Goal: Information Seeking & Learning: Understand process/instructions

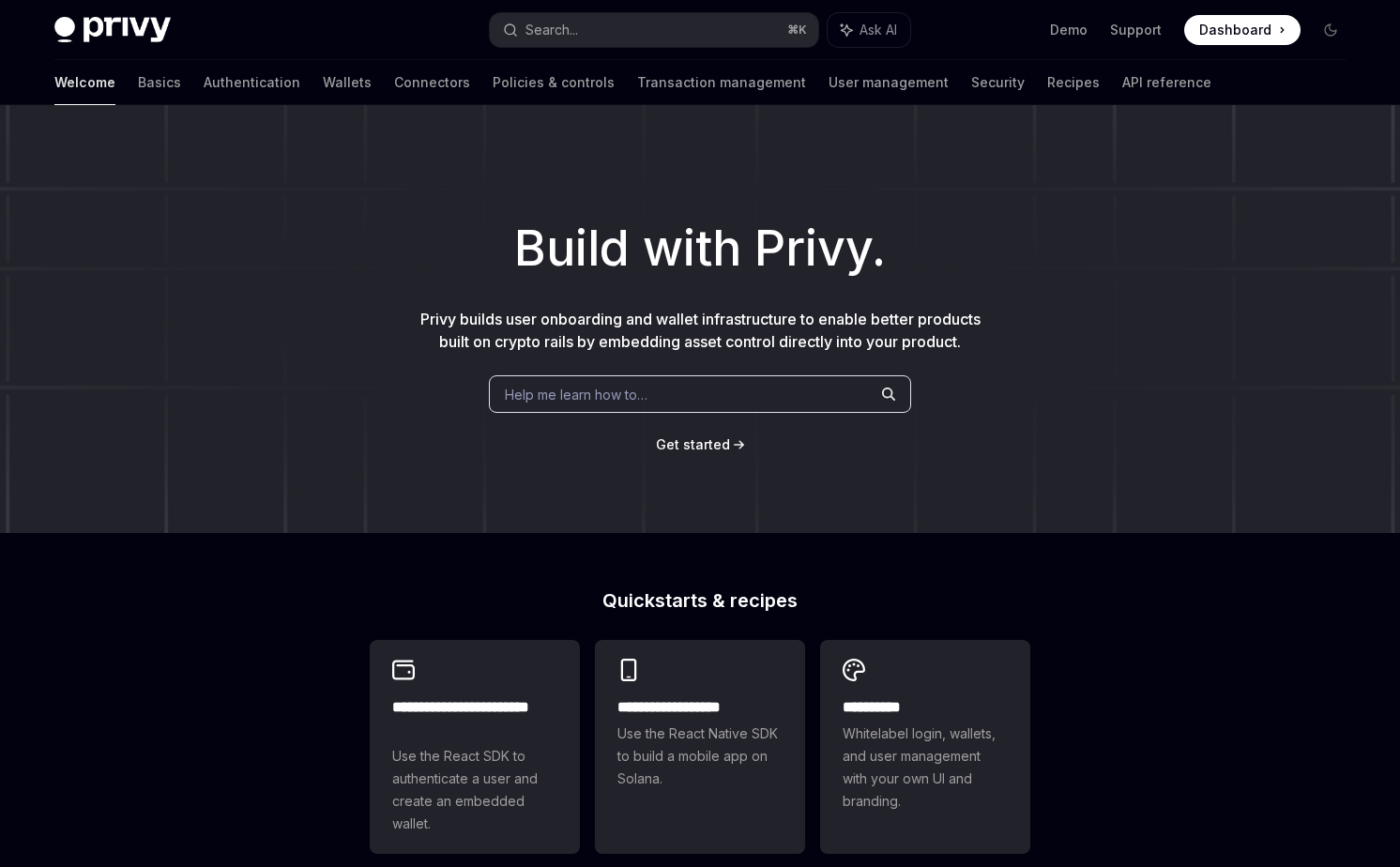
click at [1122, 79] on link "API reference" at bounding box center [1166, 82] width 89 height 45
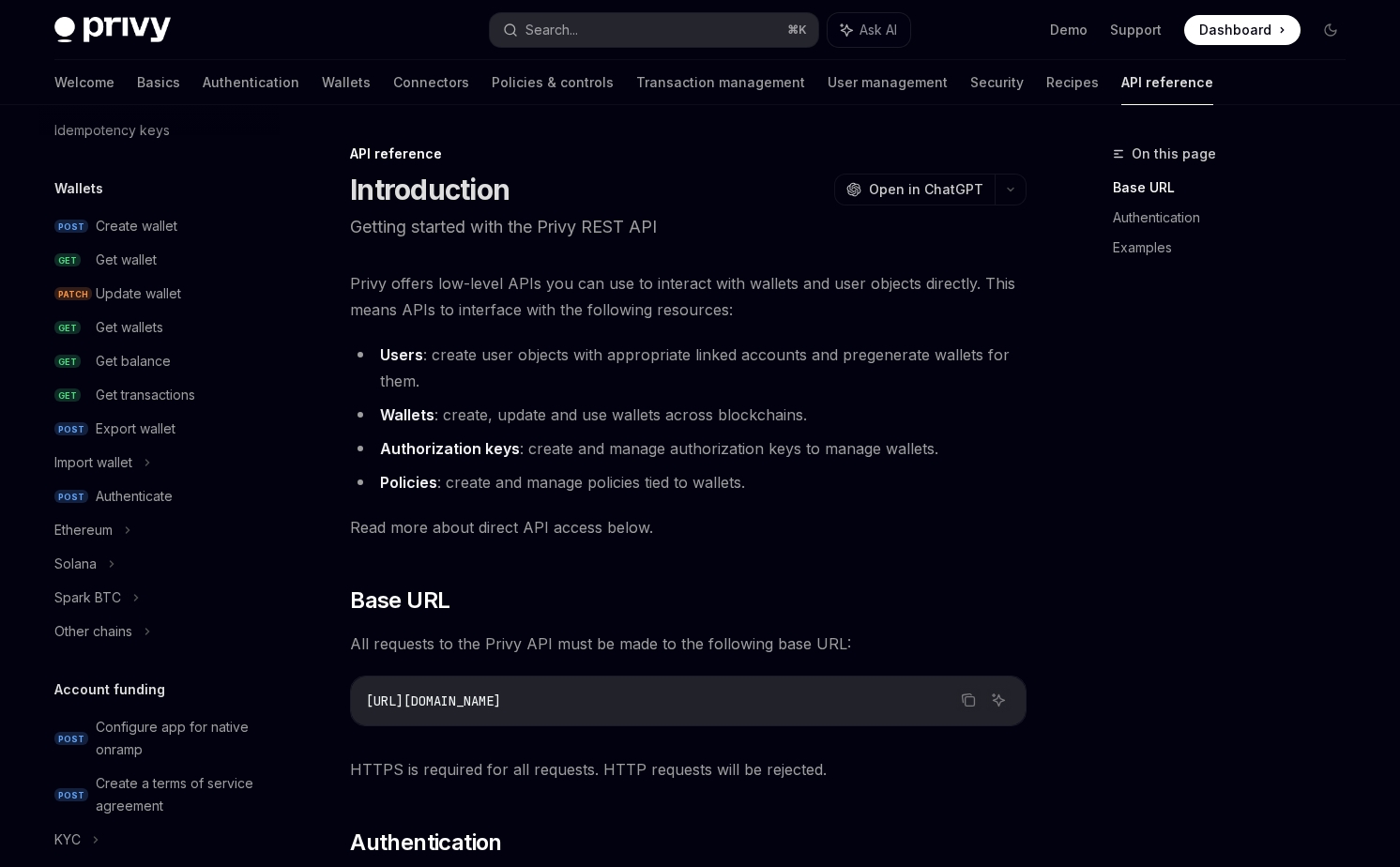
scroll to position [142, 0]
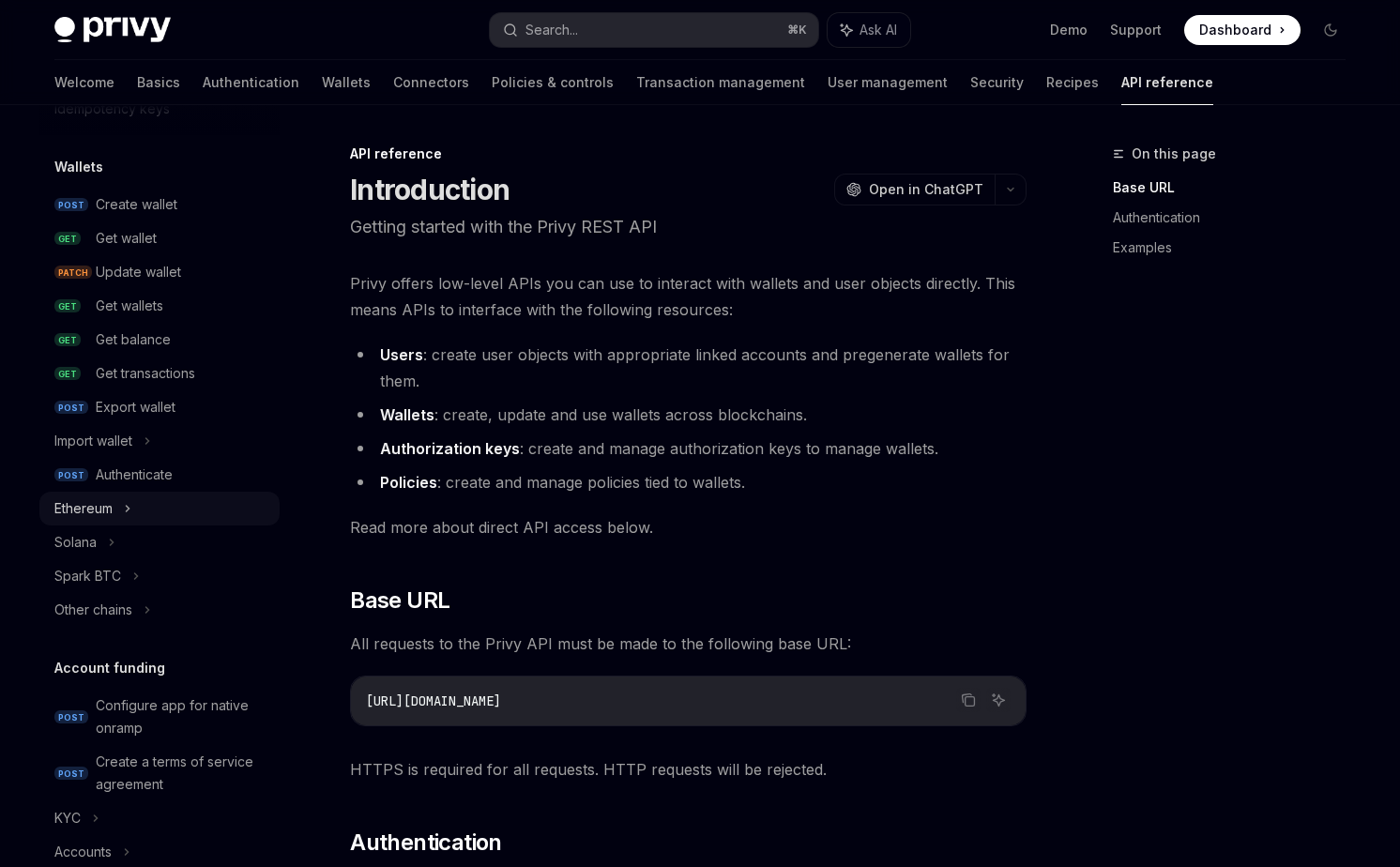
click at [134, 504] on div "Ethereum" at bounding box center [159, 508] width 240 height 33
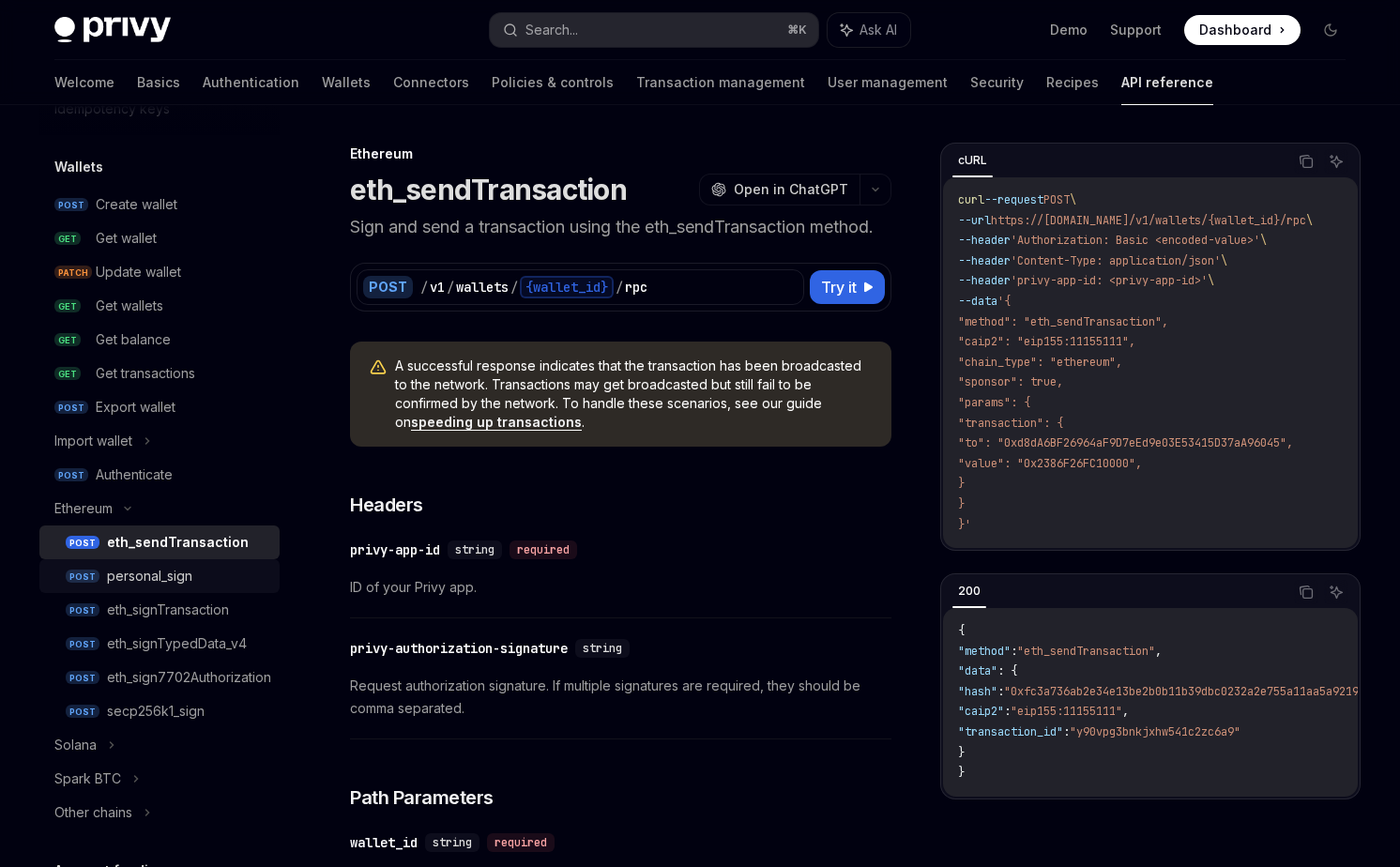
click at [155, 565] on div "personal_sign" at bounding box center [149, 576] width 85 height 23
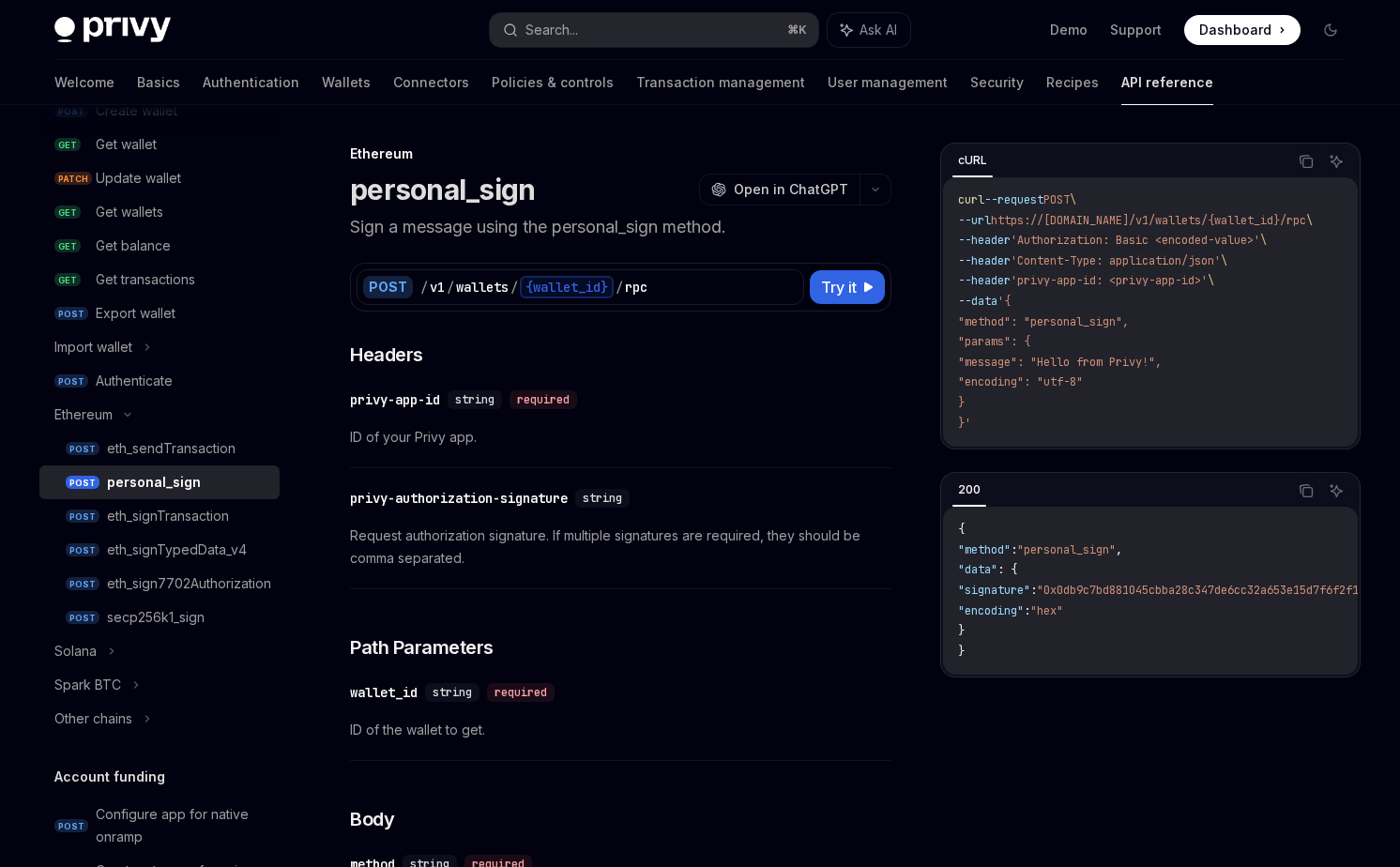
scroll to position [241, 0]
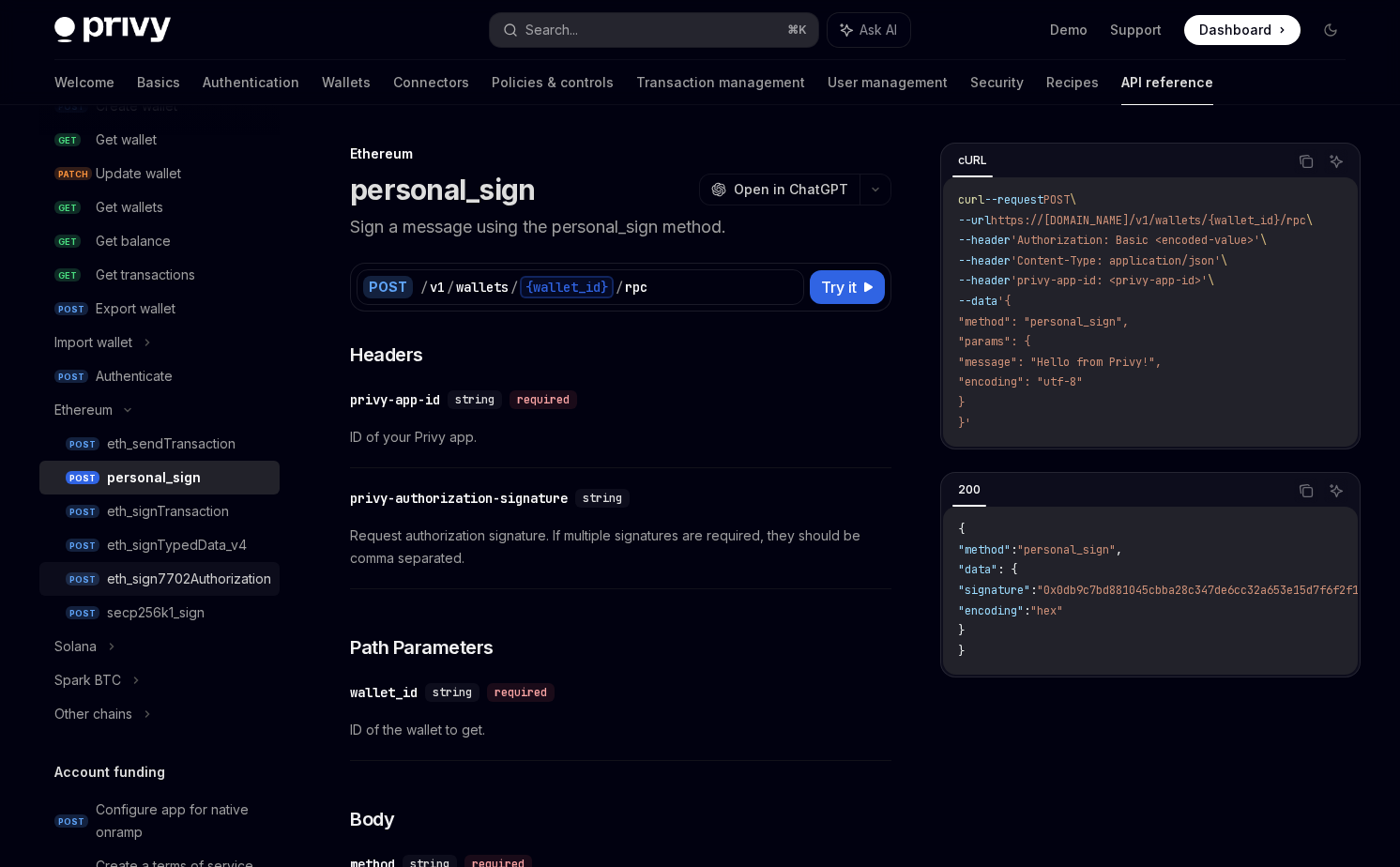
click at [159, 576] on div "eth_sign7702Authorization" at bounding box center [189, 579] width 164 height 23
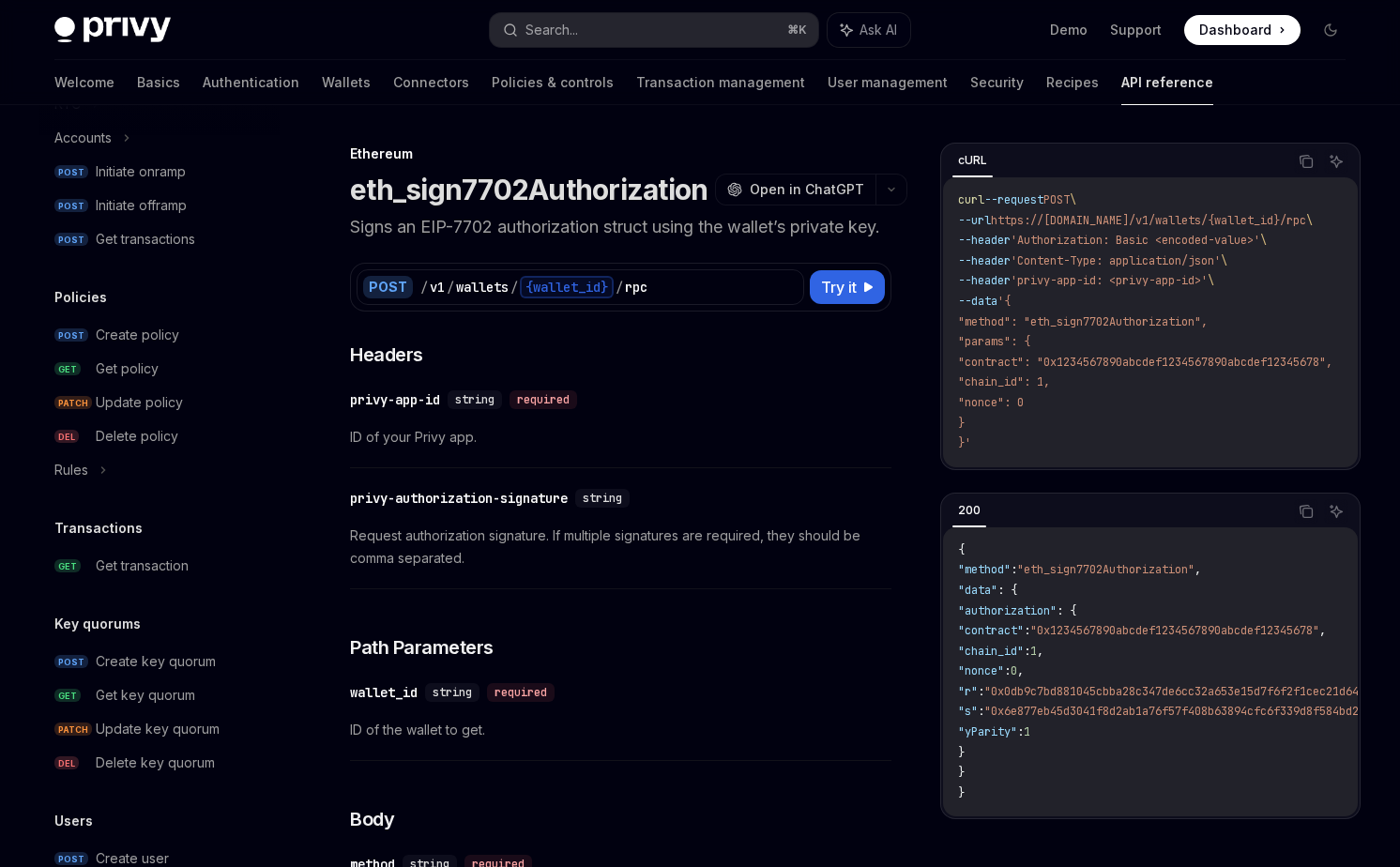
scroll to position [1062, 0]
click at [184, 558] on div "Get transaction" at bounding box center [141, 563] width 93 height 23
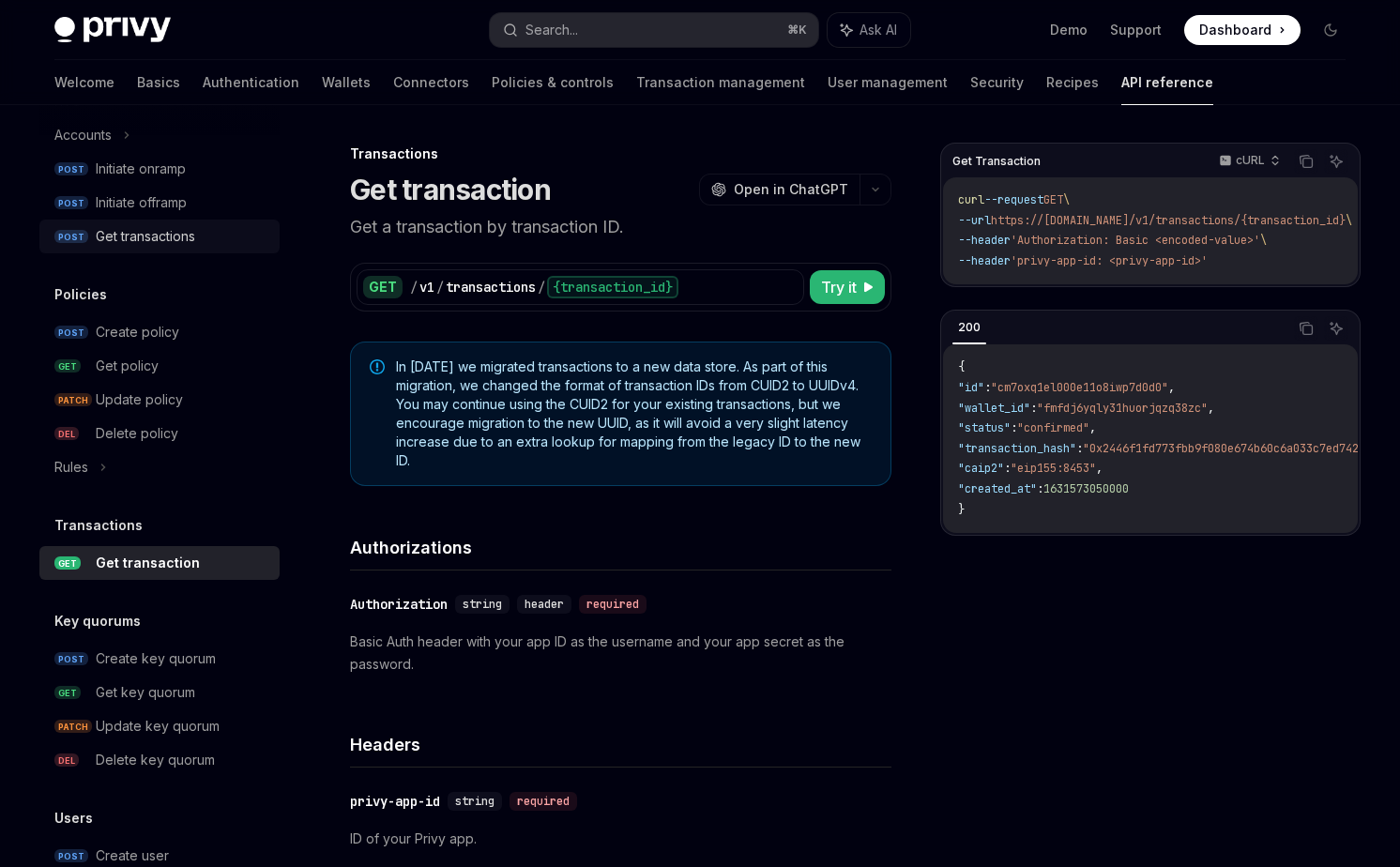
click at [152, 243] on div "Get transactions" at bounding box center [145, 237] width 99 height 23
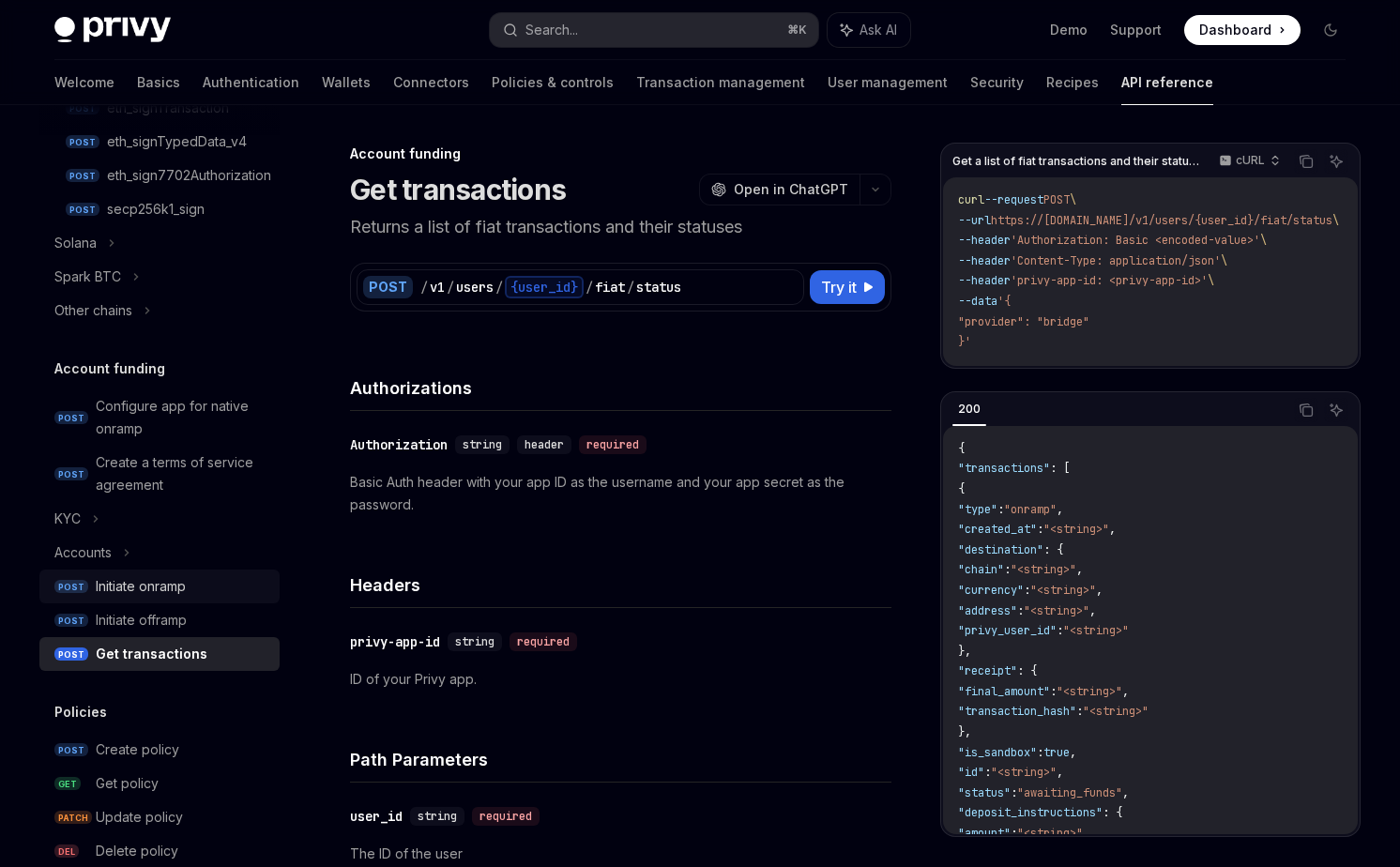
scroll to position [638, 0]
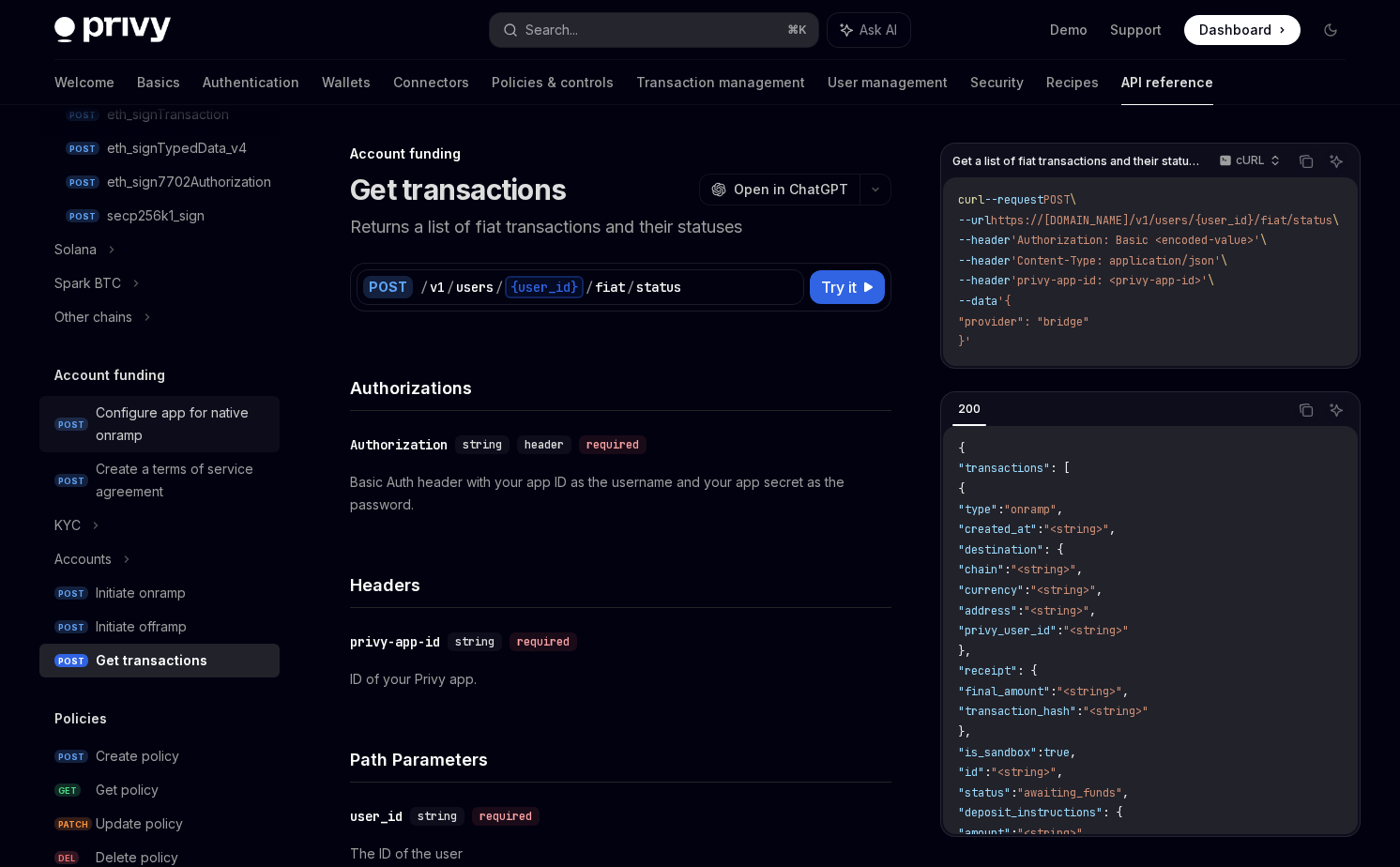
click at [182, 416] on div "Configure app for native onramp" at bounding box center [181, 423] width 173 height 45
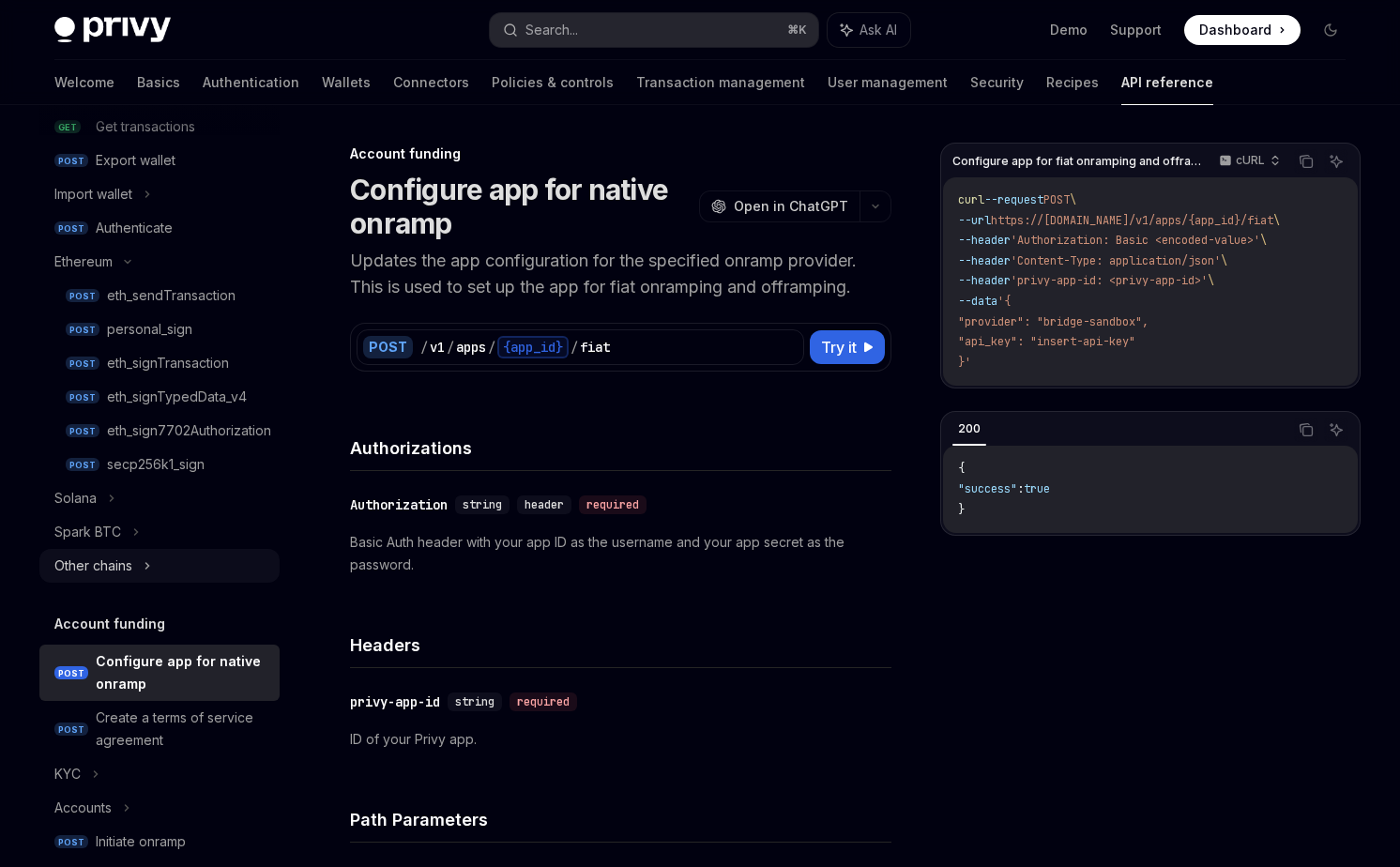
scroll to position [388, 0]
click at [159, 432] on div "eth_sign7702Authorization" at bounding box center [189, 433] width 164 height 23
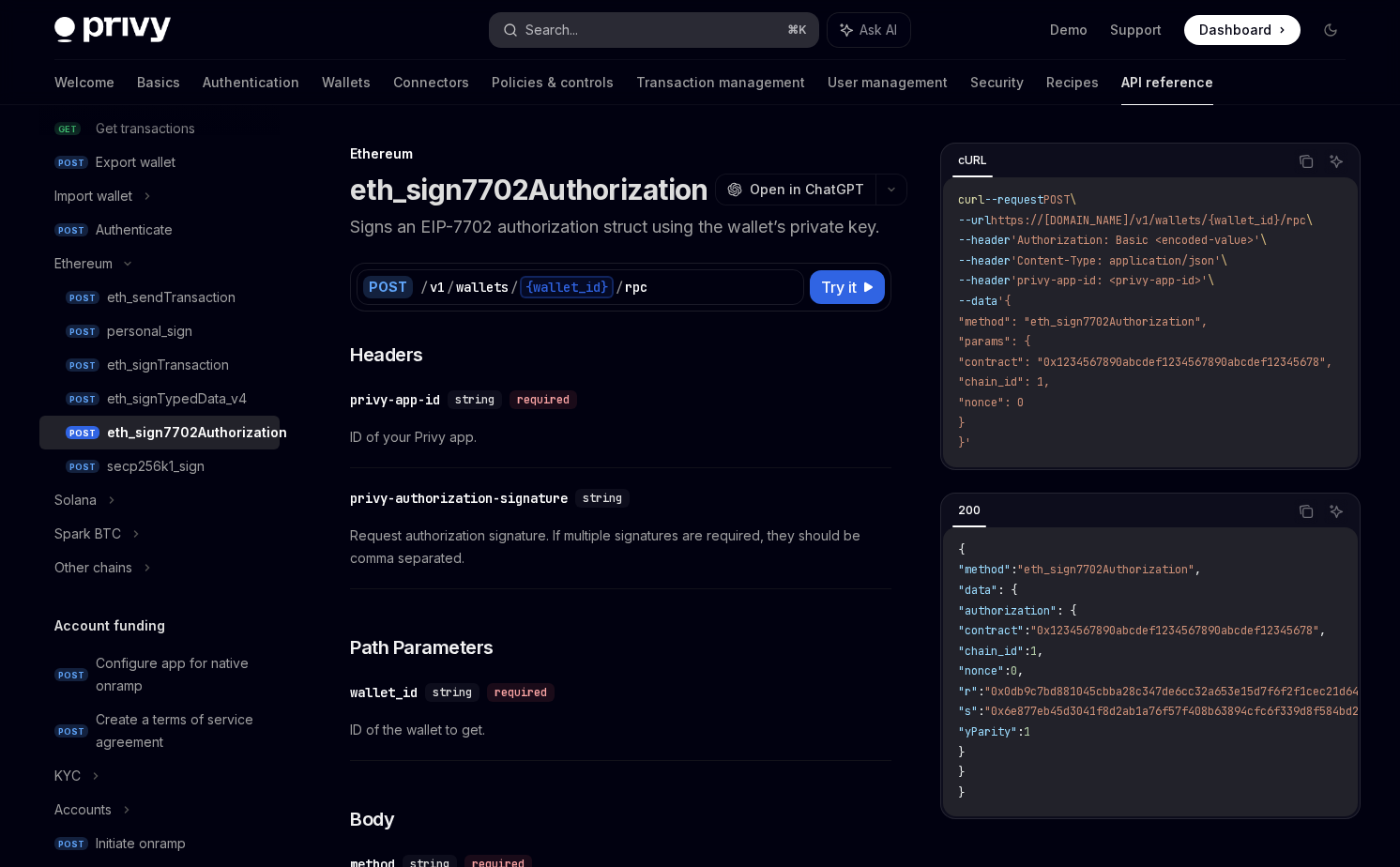
click at [566, 39] on div "Search..." at bounding box center [551, 31] width 53 height 23
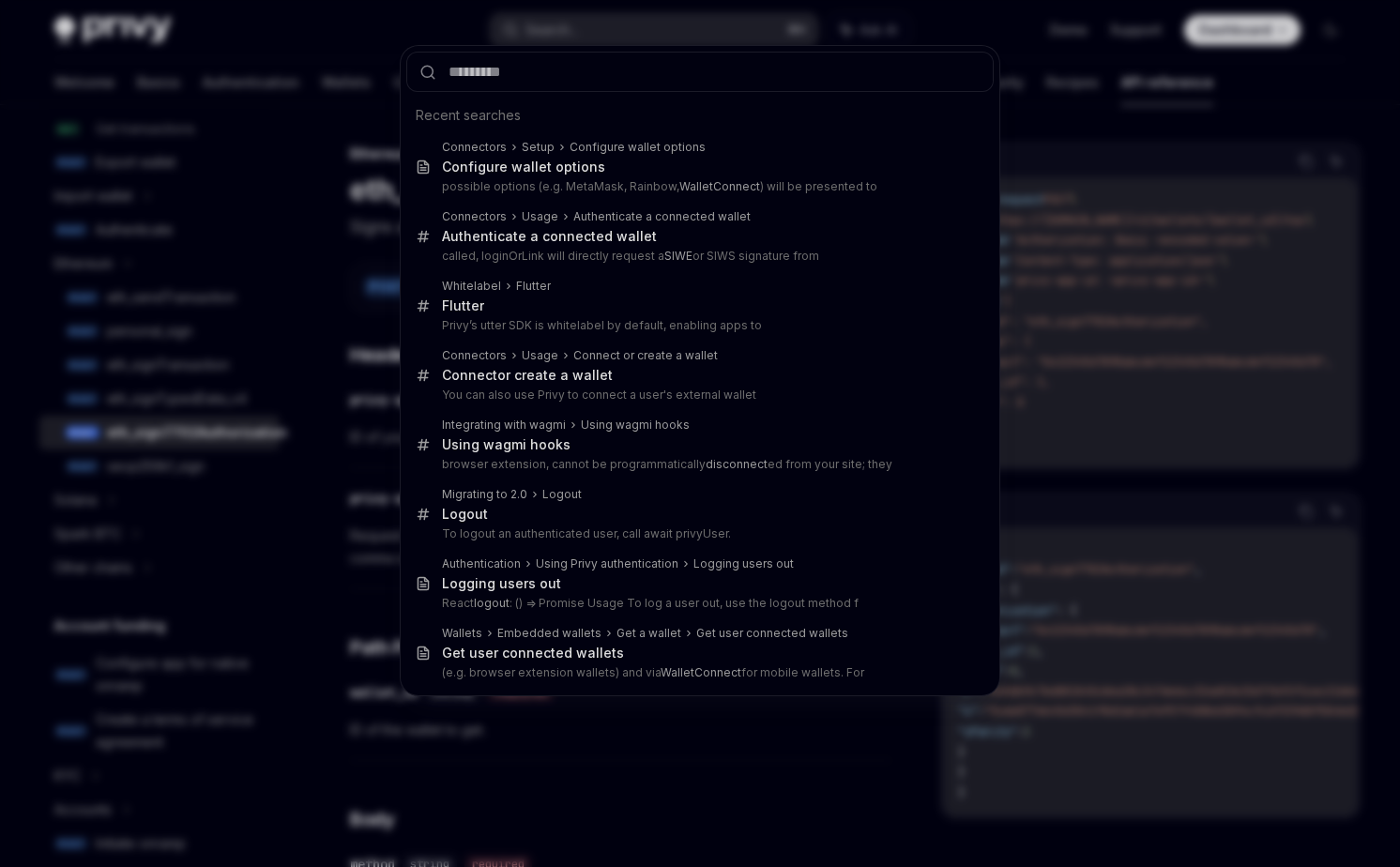
click at [299, 76] on div "Recent searches Connectors Setup Configure wallet options Configure wallet opti…" at bounding box center [700, 434] width 1400 height 867
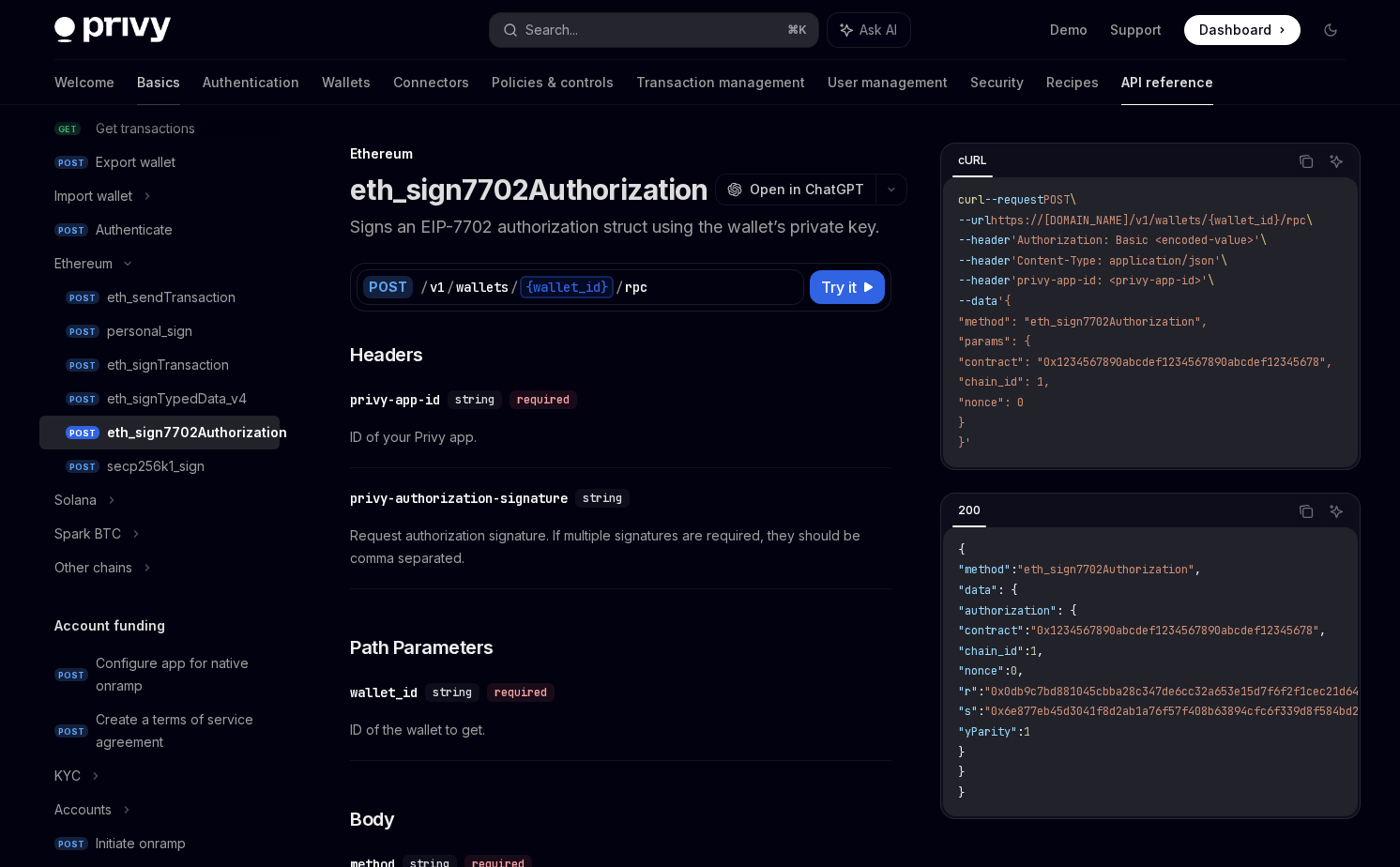
click at [137, 92] on link "Basics" at bounding box center [158, 82] width 43 height 45
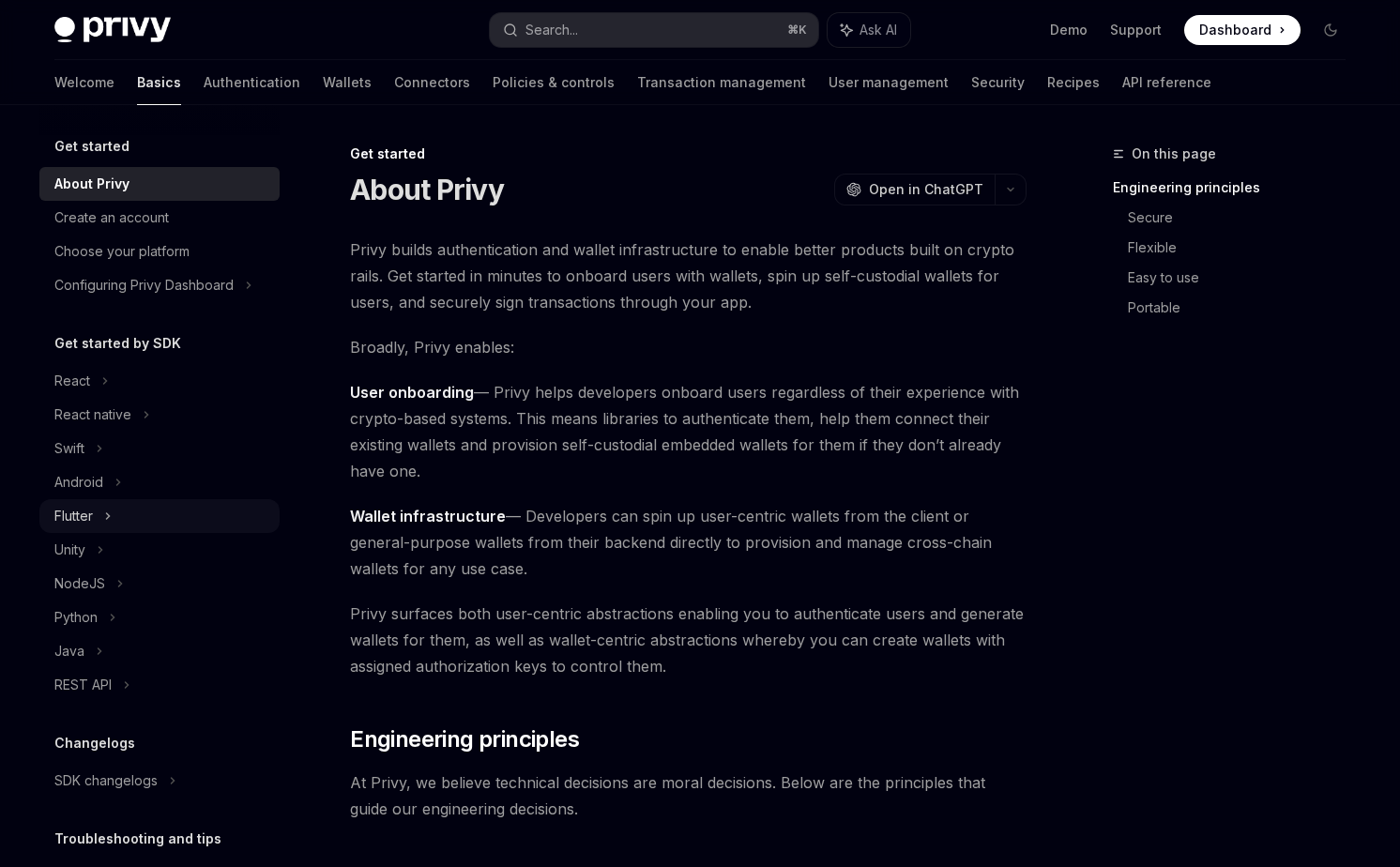
click at [88, 524] on div "Flutter" at bounding box center [74, 516] width 38 height 23
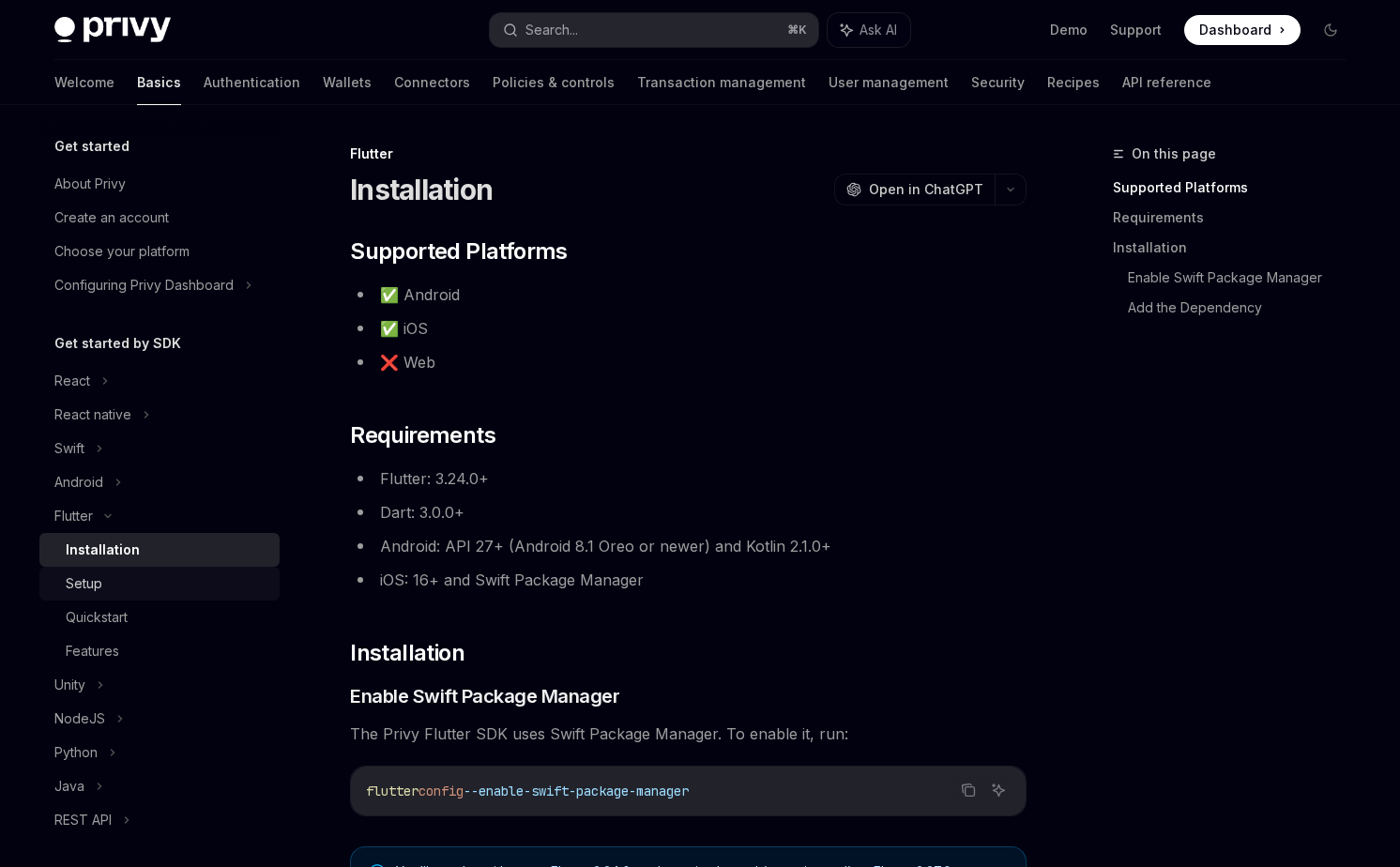
click at [108, 588] on div "Setup" at bounding box center [167, 583] width 202 height 23
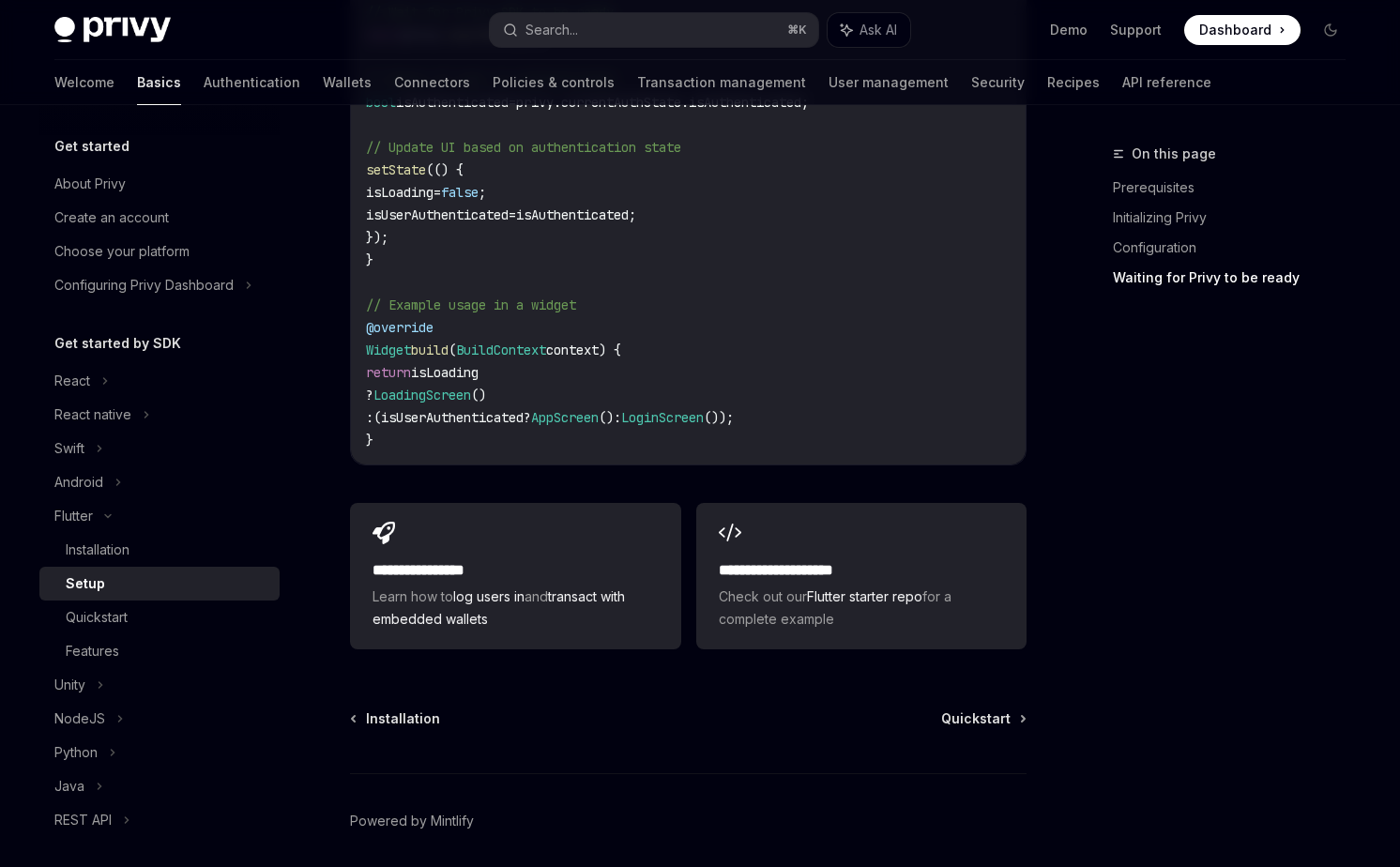
scroll to position [2035, 0]
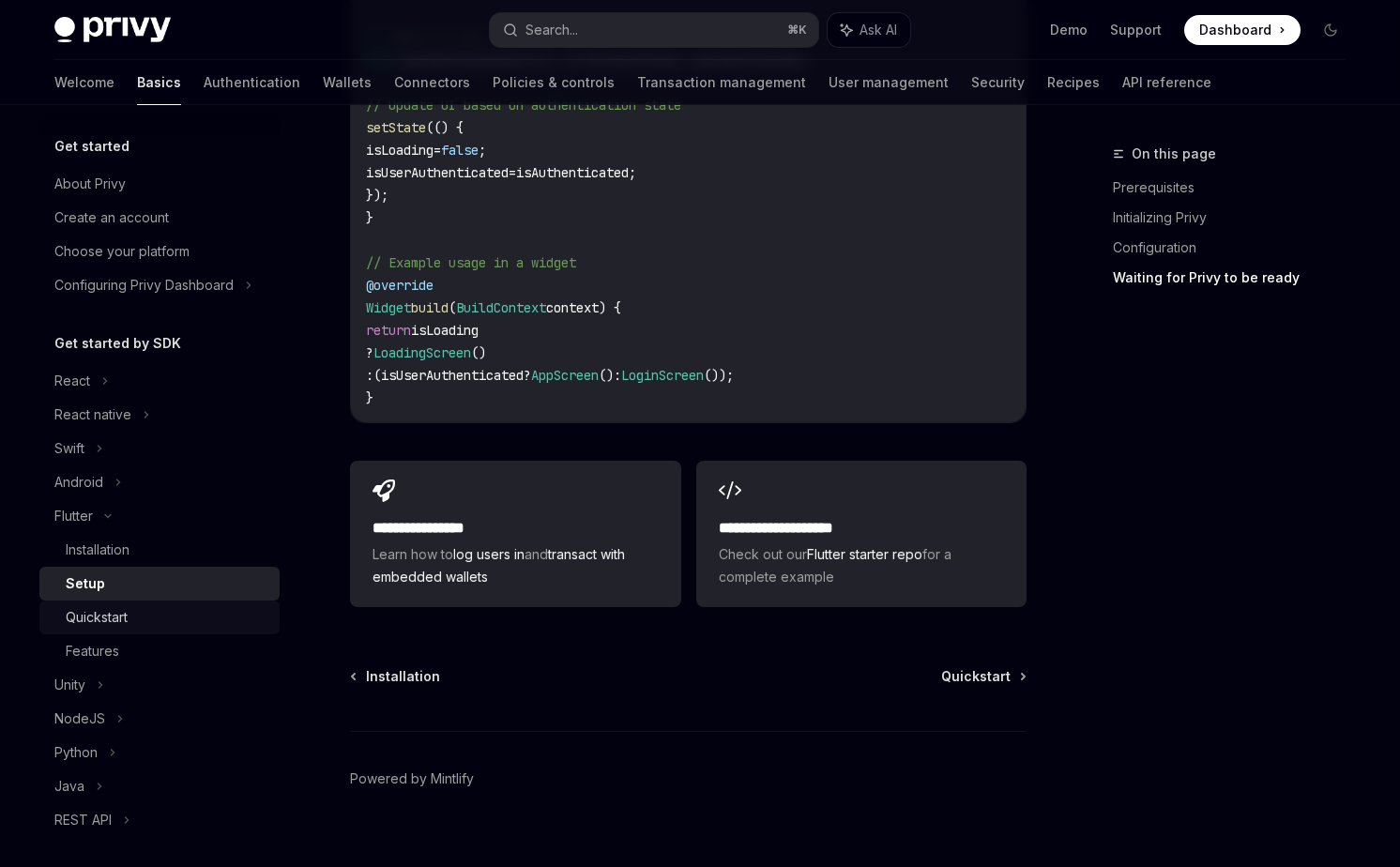
click at [140, 630] on link "Quickstart" at bounding box center [159, 617] width 240 height 33
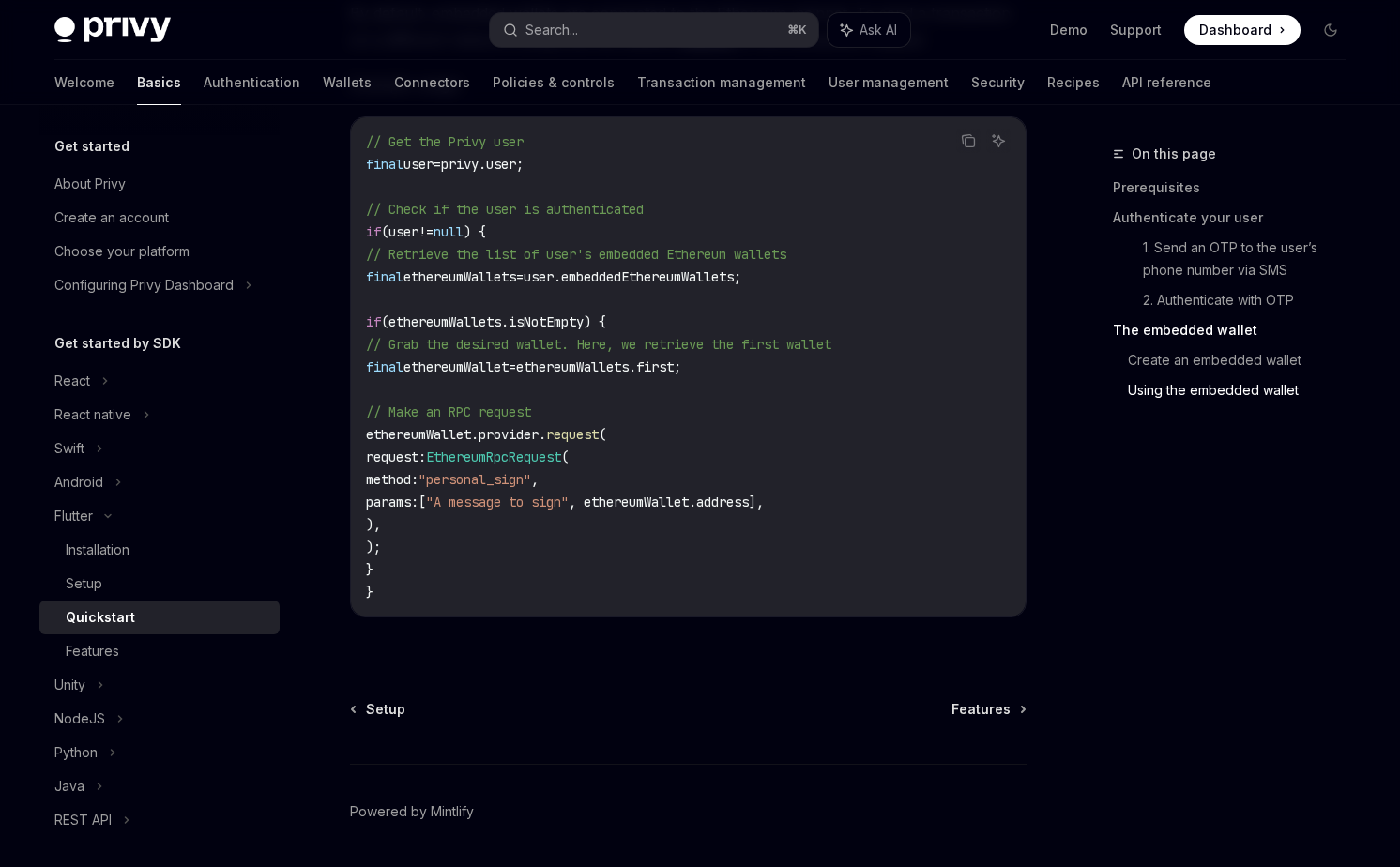
scroll to position [3552, 0]
click at [981, 714] on span "Features" at bounding box center [981, 708] width 59 height 19
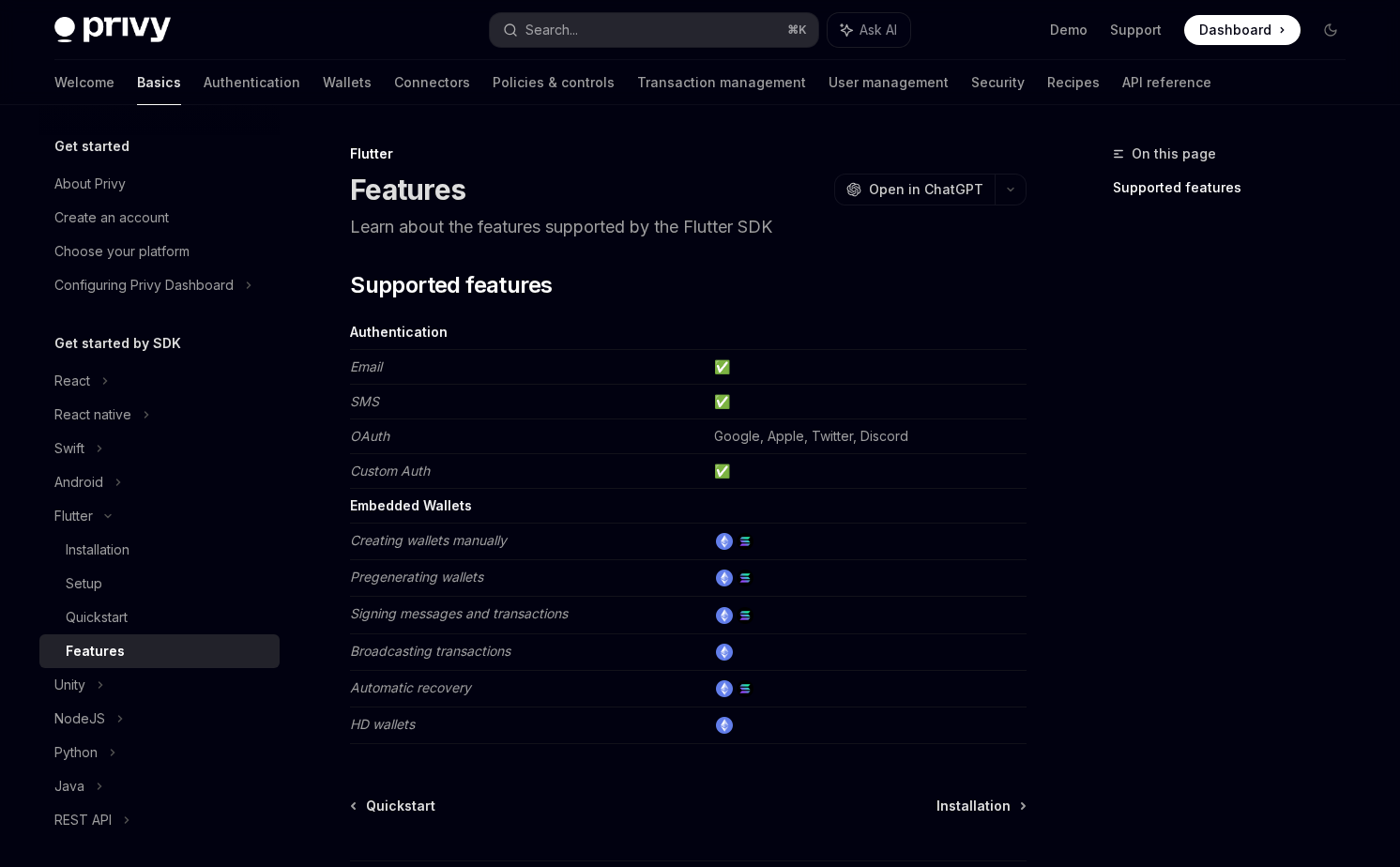
click at [725, 406] on td "✅" at bounding box center [866, 402] width 320 height 34
click at [728, 446] on td "Google, Apple, Twitter, Discord" at bounding box center [866, 436] width 320 height 34
click at [728, 512] on td at bounding box center [866, 506] width 320 height 34
click at [730, 595] on td at bounding box center [866, 578] width 320 height 36
click at [166, 553] on div "Installation" at bounding box center [167, 550] width 202 height 23
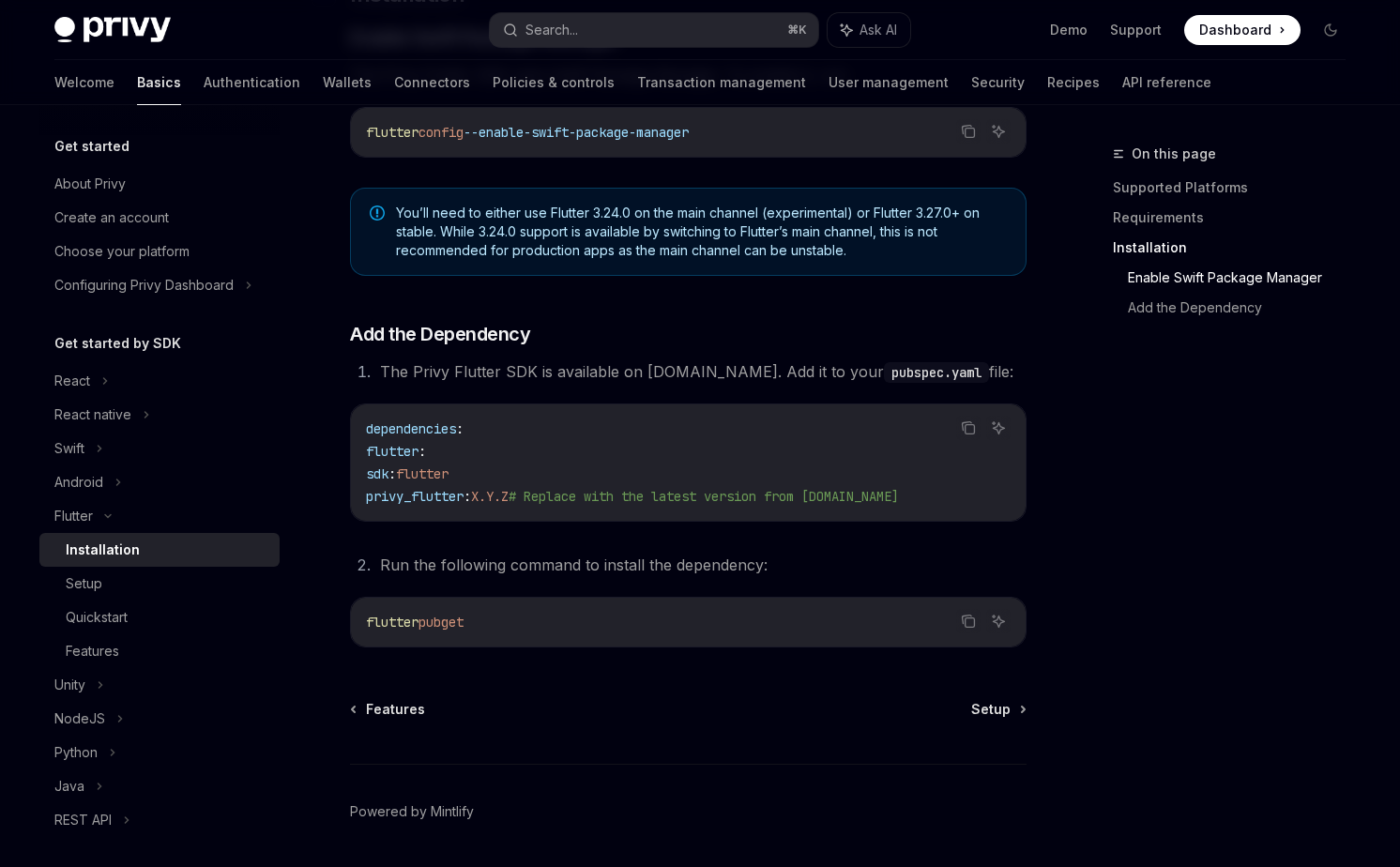
scroll to position [717, 0]
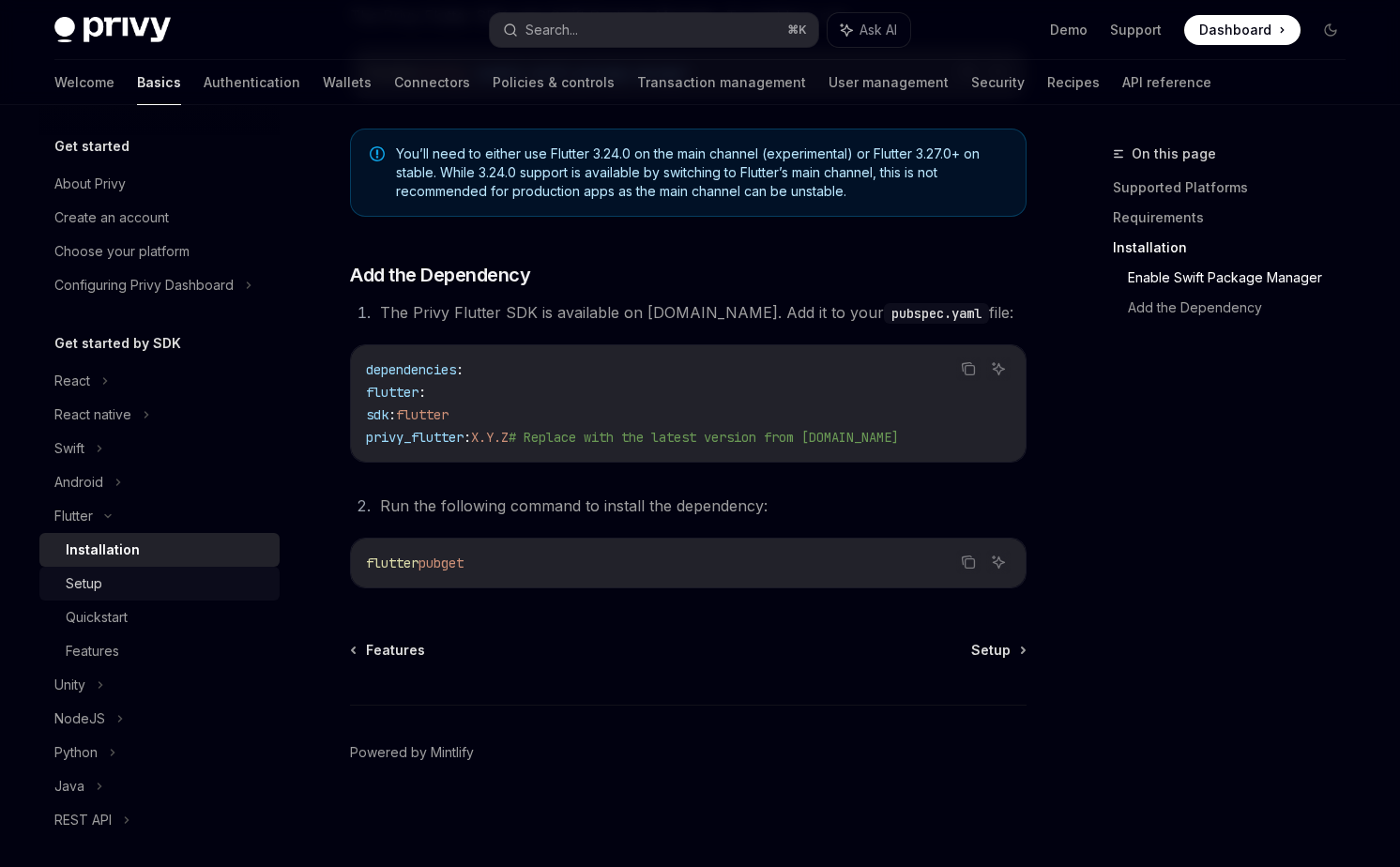
click at [194, 593] on div "Setup" at bounding box center [167, 583] width 202 height 23
type textarea "*"
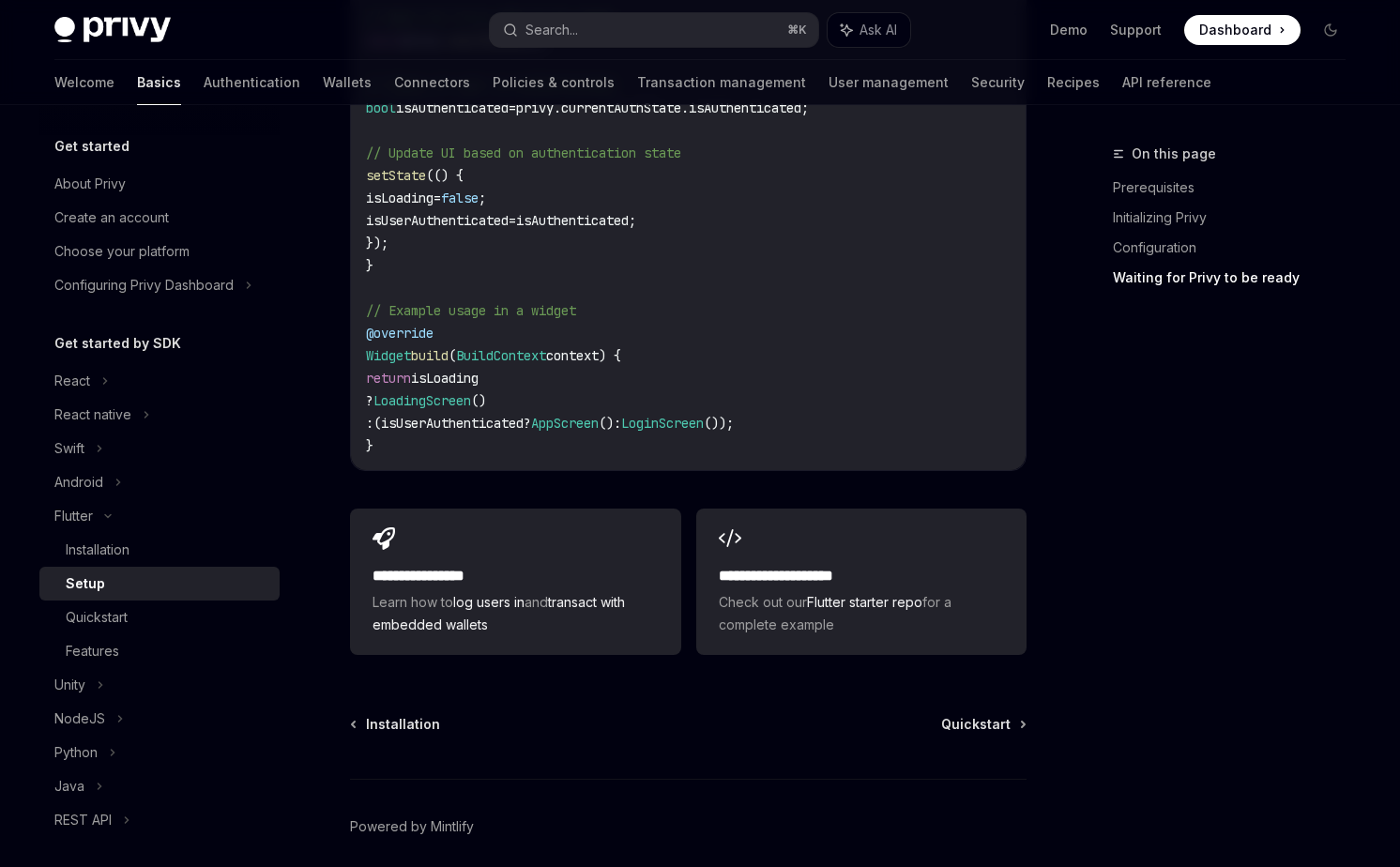
scroll to position [2035, 0]
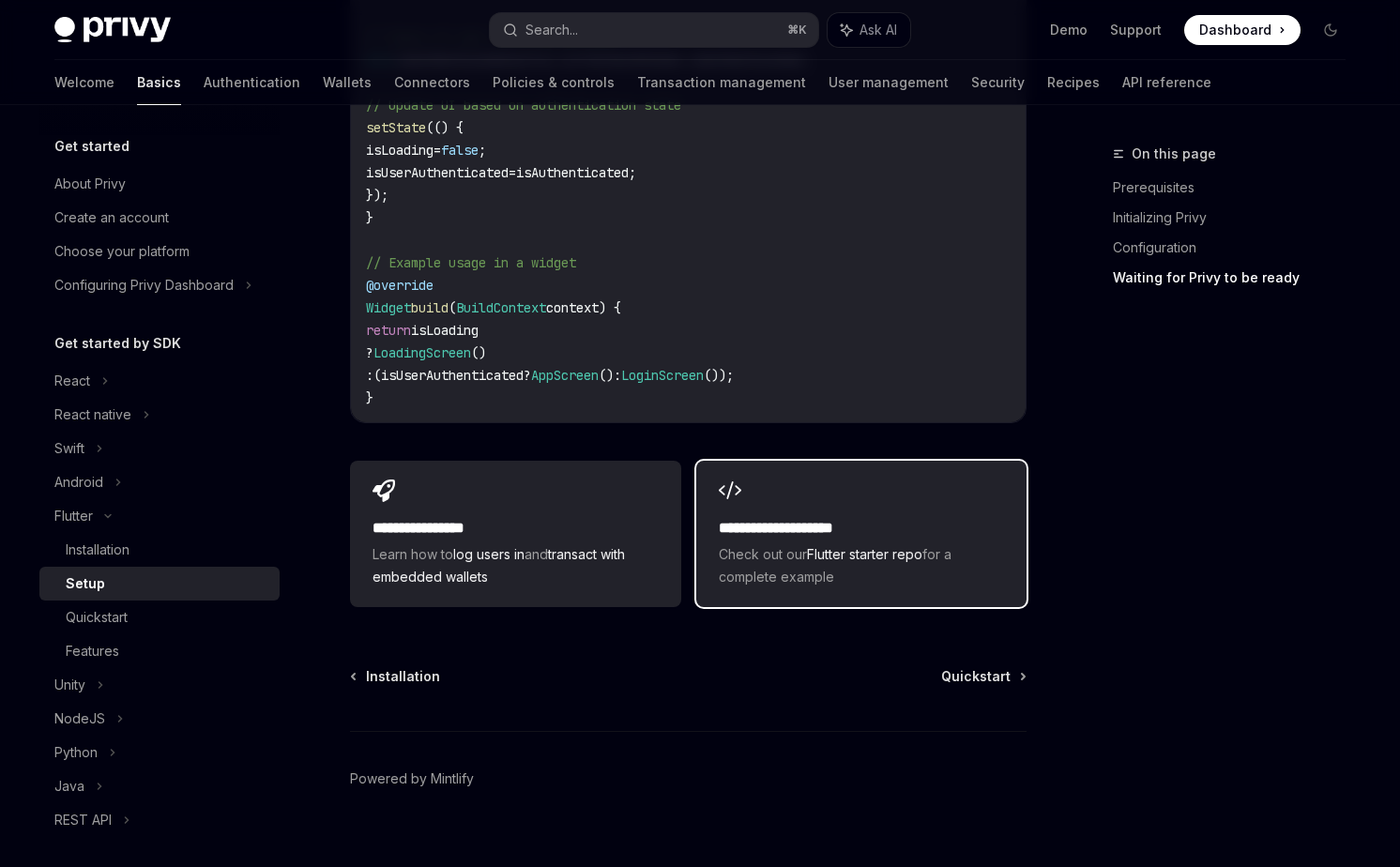
click at [727, 543] on span "Check out our Flutter starter repo for a complete example" at bounding box center [860, 565] width 286 height 45
